Goal: Information Seeking & Learning: Learn about a topic

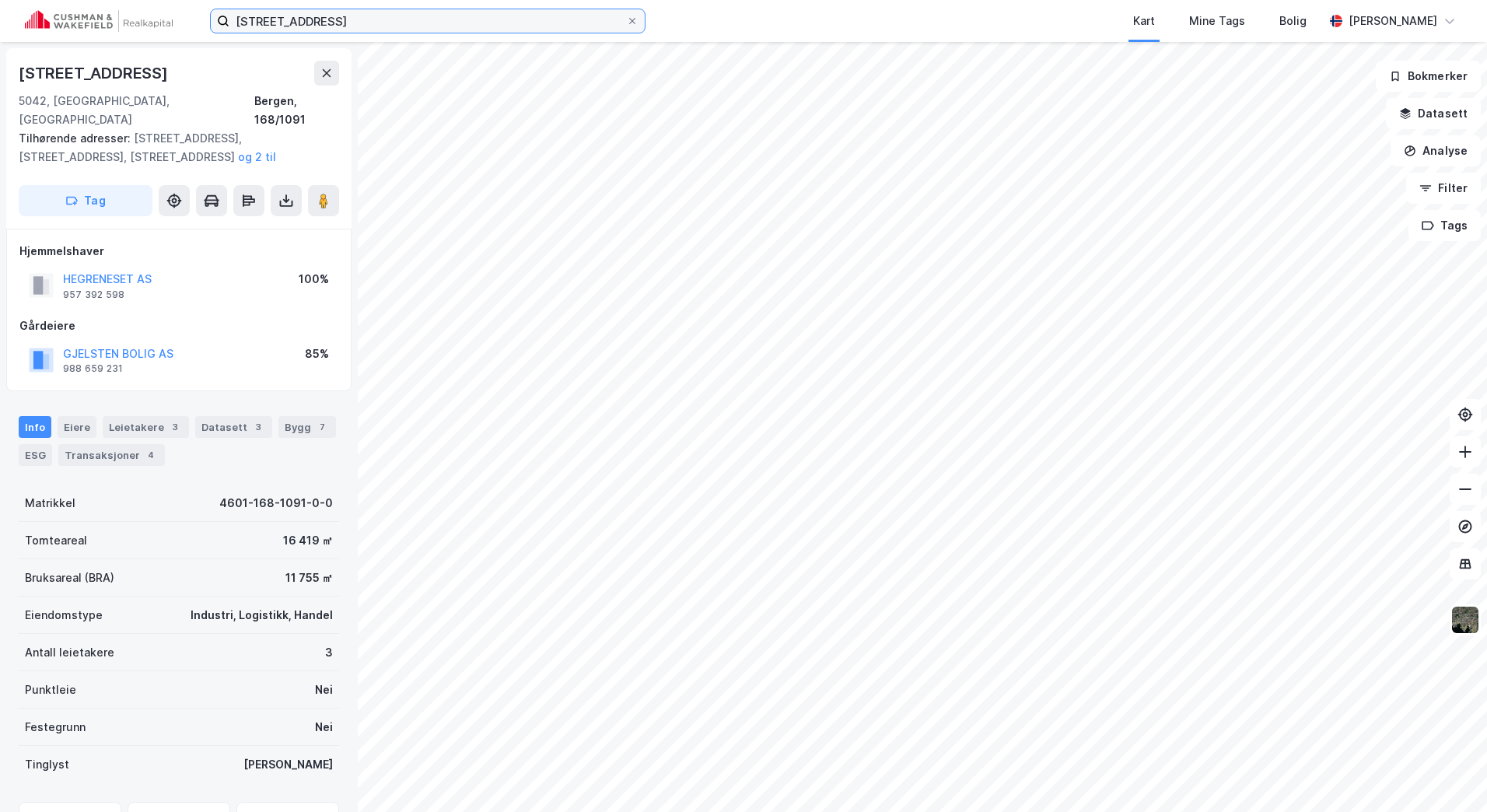
click at [131, 24] on div "[STREET_ADDRESS] Kart Mine Tags [PERSON_NAME]" at bounding box center [743, 21] width 1487 height 42
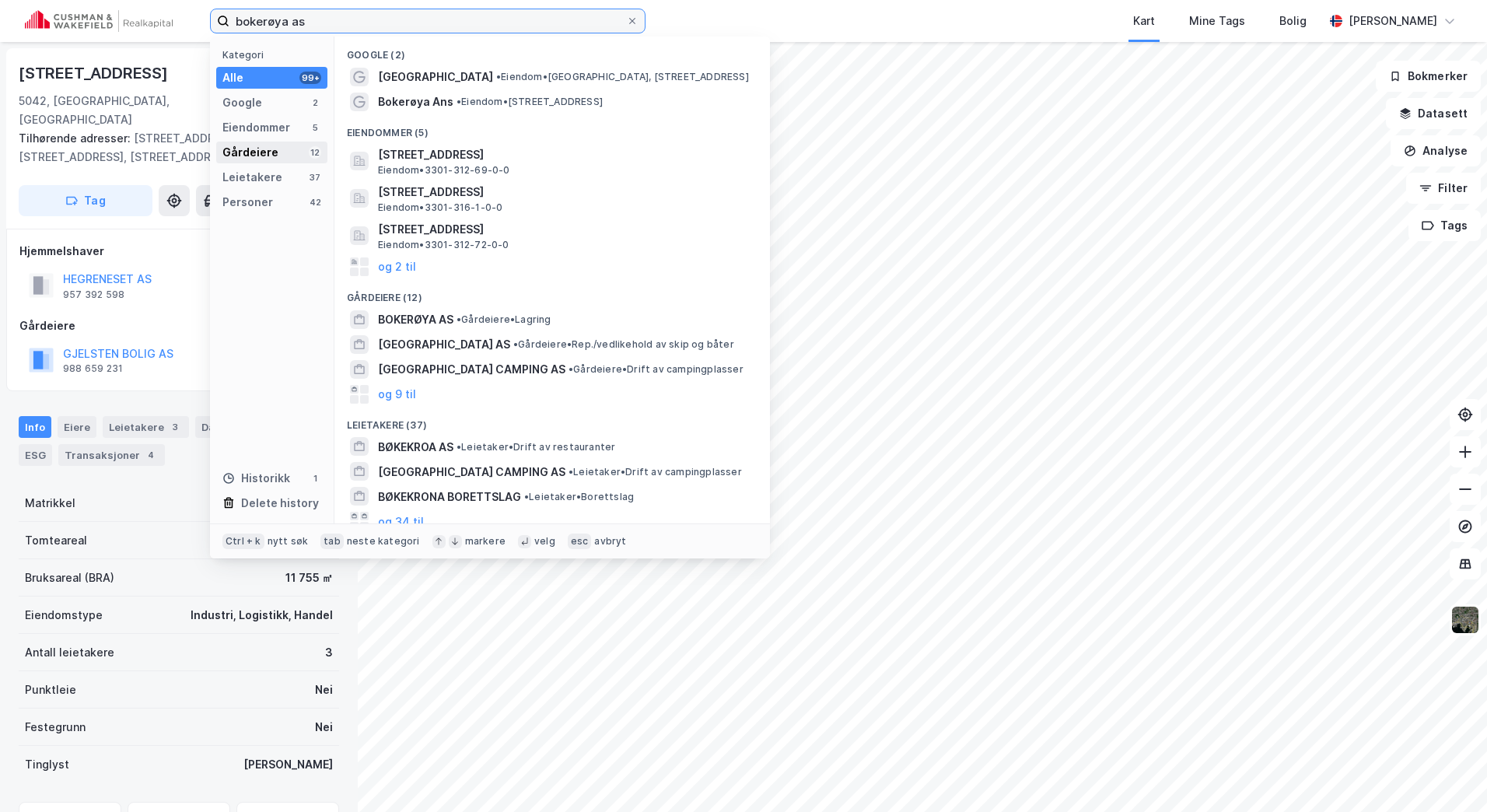
type input "bokerøya as"
click at [289, 154] on div "Gårdeiere 12" at bounding box center [271, 152] width 111 height 22
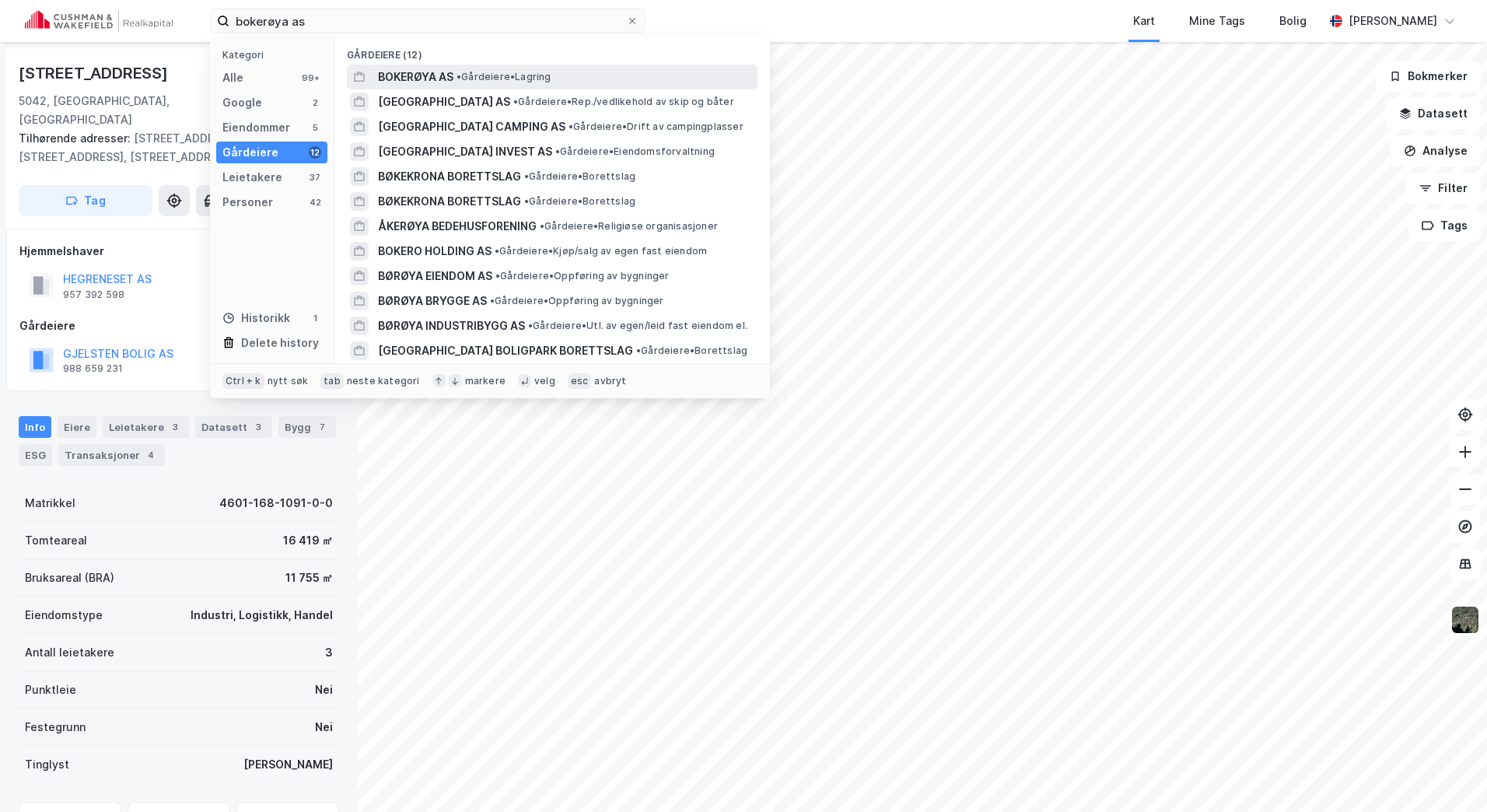
click at [408, 74] on span "BOKERØYA AS" at bounding box center [416, 76] width 75 height 18
